Goal: Navigation & Orientation: Find specific page/section

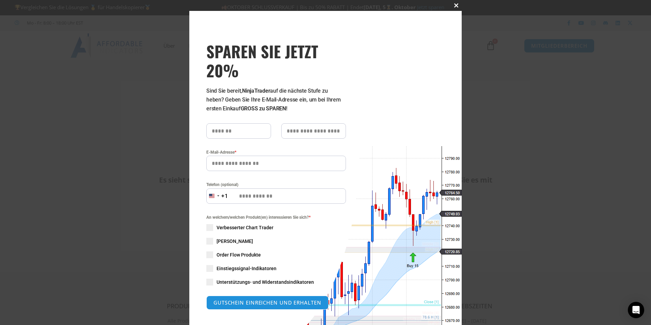
click at [453, 6] on span "JETZT 20% SPAREN Popup" at bounding box center [456, 5] width 11 height 4
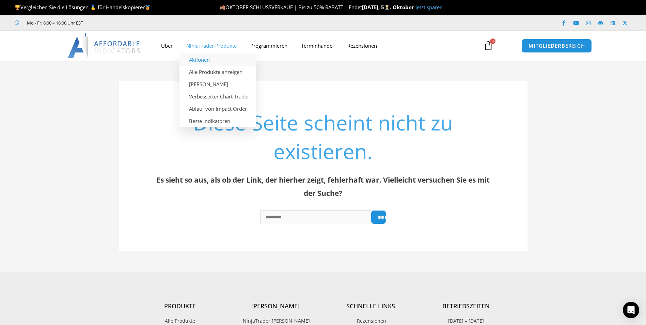
click at [201, 59] on link "Aktionen" at bounding box center [217, 59] width 77 height 12
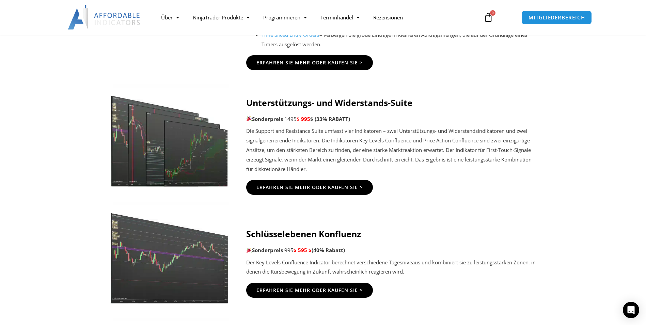
scroll to position [1022, 0]
